Goal: Task Accomplishment & Management: Check status

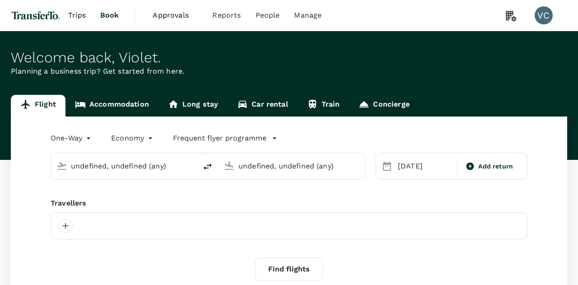
type input "Incheon Intl (ICN)"
type input "Los Angeles Intl (LAX)"
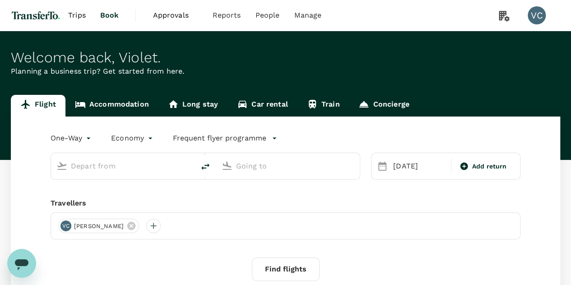
type input "roundtrip"
type input "business"
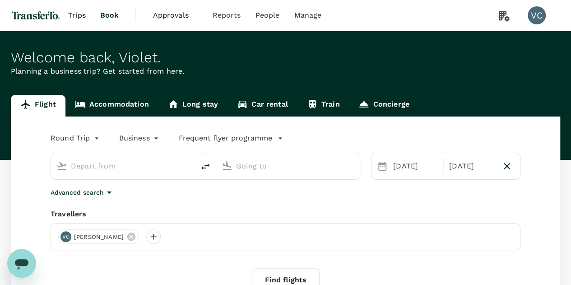
type input "Singapore Changi (SIN)"
type input "London Heathrow (LHR)"
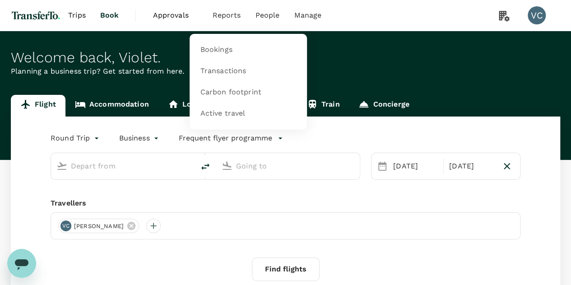
type input "Singapore Changi (SIN)"
type input "London Heathrow (LHR)"
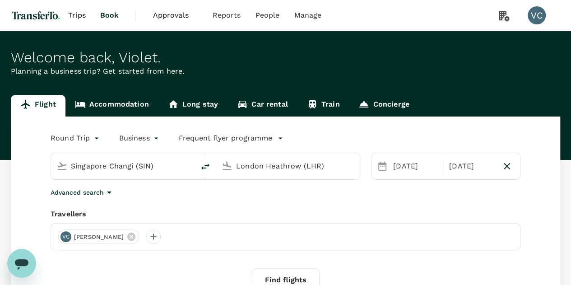
click at [166, 14] on span "Approvals" at bounding box center [175, 15] width 45 height 11
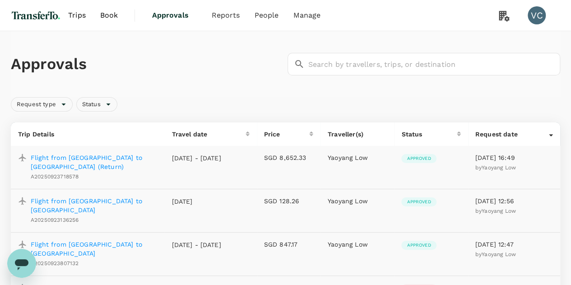
scroll to position [45, 0]
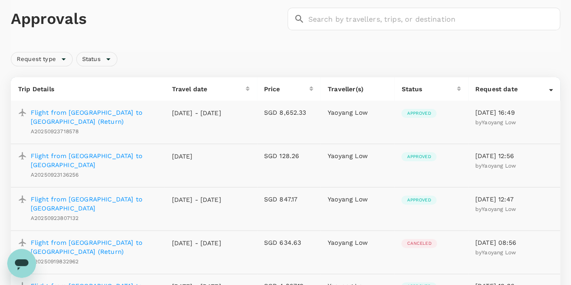
click at [118, 125] on p "Flight from [GEOGRAPHIC_DATA] to [GEOGRAPHIC_DATA] (Return)" at bounding box center [94, 117] width 126 height 18
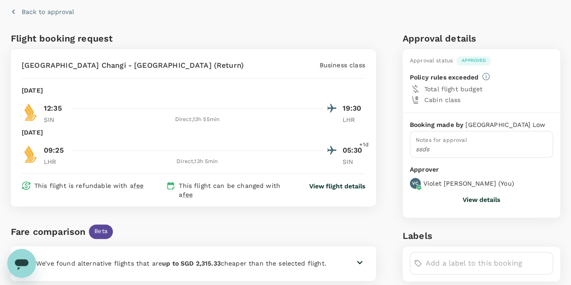
scroll to position [45, 0]
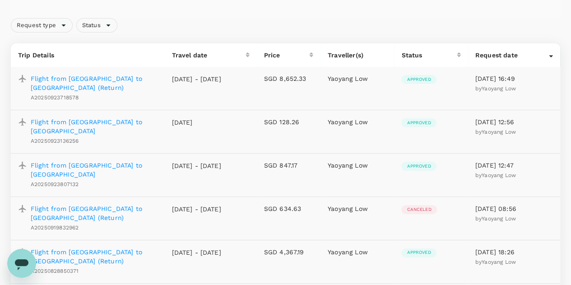
scroll to position [90, 0]
